Goal: Task Accomplishment & Management: Use online tool/utility

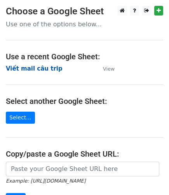
click at [48, 67] on strong "Viết mail câu trip" at bounding box center [34, 68] width 57 height 7
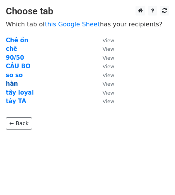
click at [12, 85] on strong "hàn" at bounding box center [12, 83] width 12 height 7
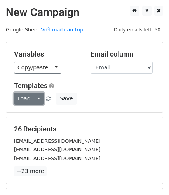
click at [29, 100] on link "Load..." at bounding box center [29, 99] width 30 height 12
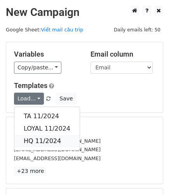
click at [39, 138] on link "HQ 11/2024" at bounding box center [46, 141] width 65 height 12
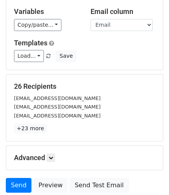
scroll to position [105, 0]
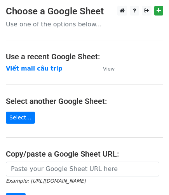
drag, startPoint x: 43, startPoint y: 69, endPoint x: 115, endPoint y: 87, distance: 74.4
click at [43, 69] on strong "Viết mail câu trip" at bounding box center [34, 68] width 57 height 7
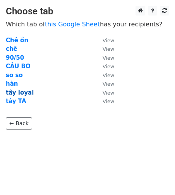
click at [24, 92] on strong "tây loyal" at bounding box center [20, 92] width 28 height 7
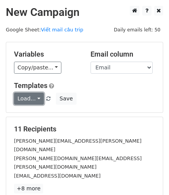
click at [23, 94] on link "Load..." at bounding box center [29, 99] width 30 height 12
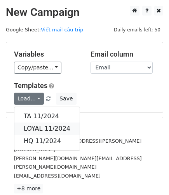
click at [41, 124] on link "LOYAL 11/2024" at bounding box center [46, 129] width 65 height 12
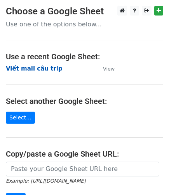
click at [40, 67] on strong "Viết mail câu trip" at bounding box center [34, 68] width 57 height 7
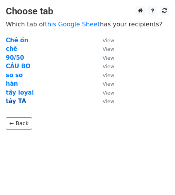
click at [17, 100] on strong "tây TA" at bounding box center [16, 101] width 21 height 7
